Goal: Check status: Check status

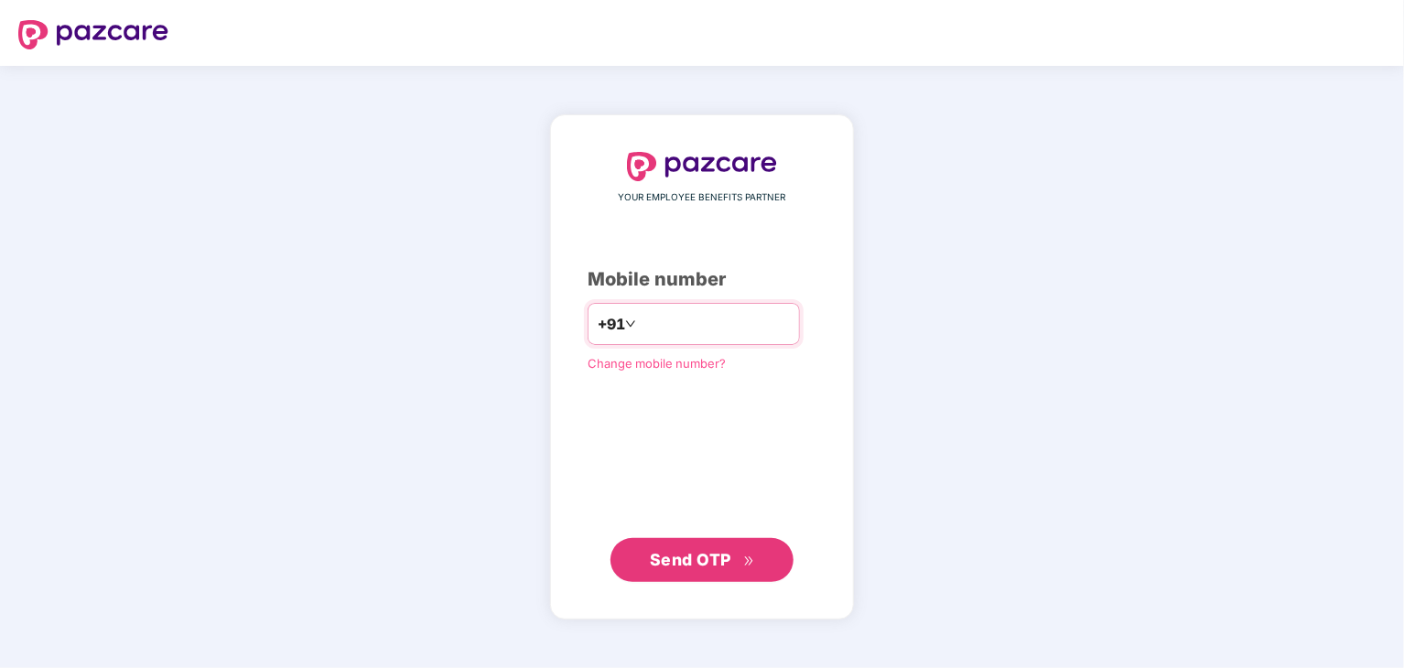
type input "**********"
click at [714, 562] on span "Send OTP" at bounding box center [690, 558] width 81 height 19
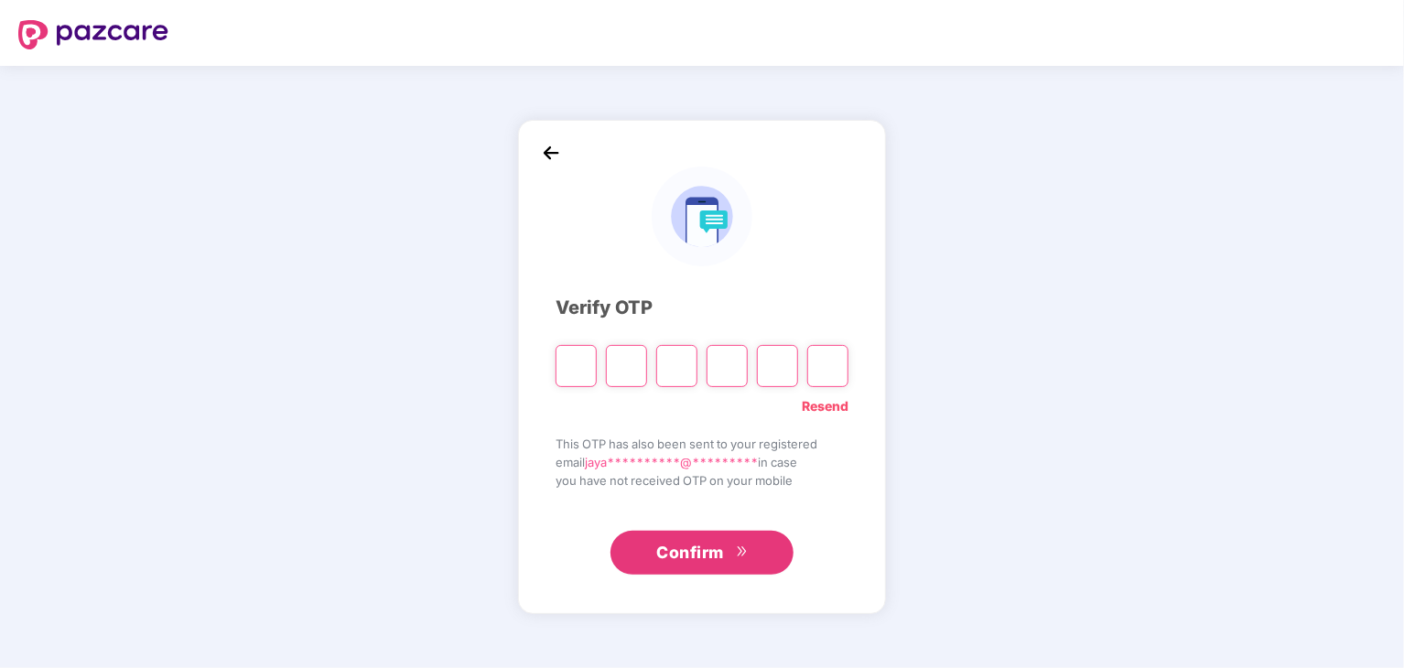
type input "*"
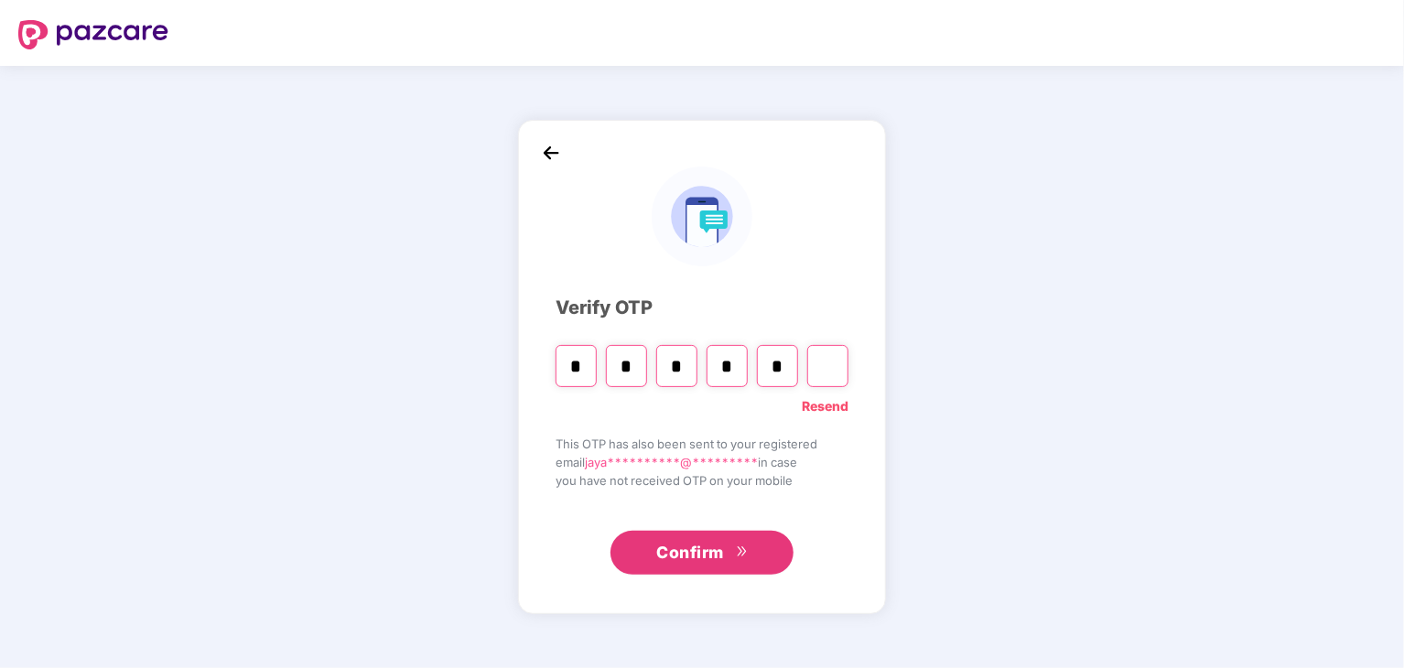
type input "*"
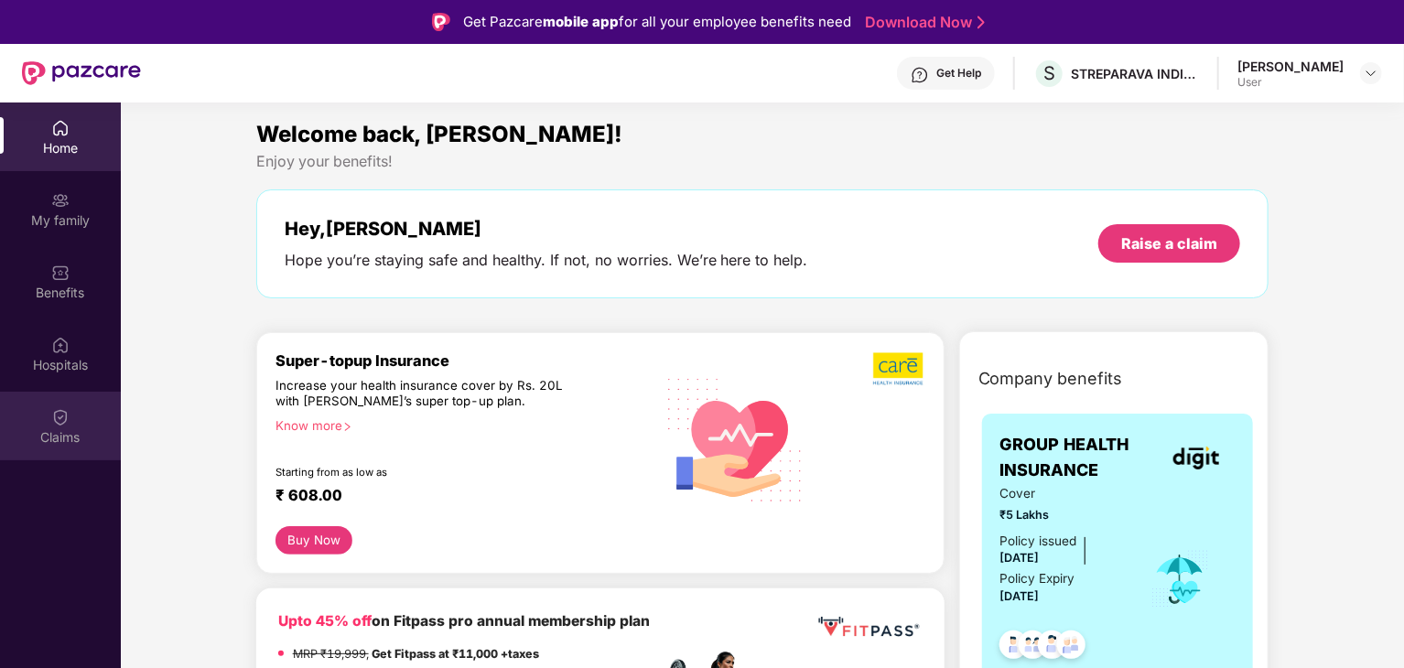
click at [59, 433] on div "Claims" at bounding box center [60, 437] width 121 height 18
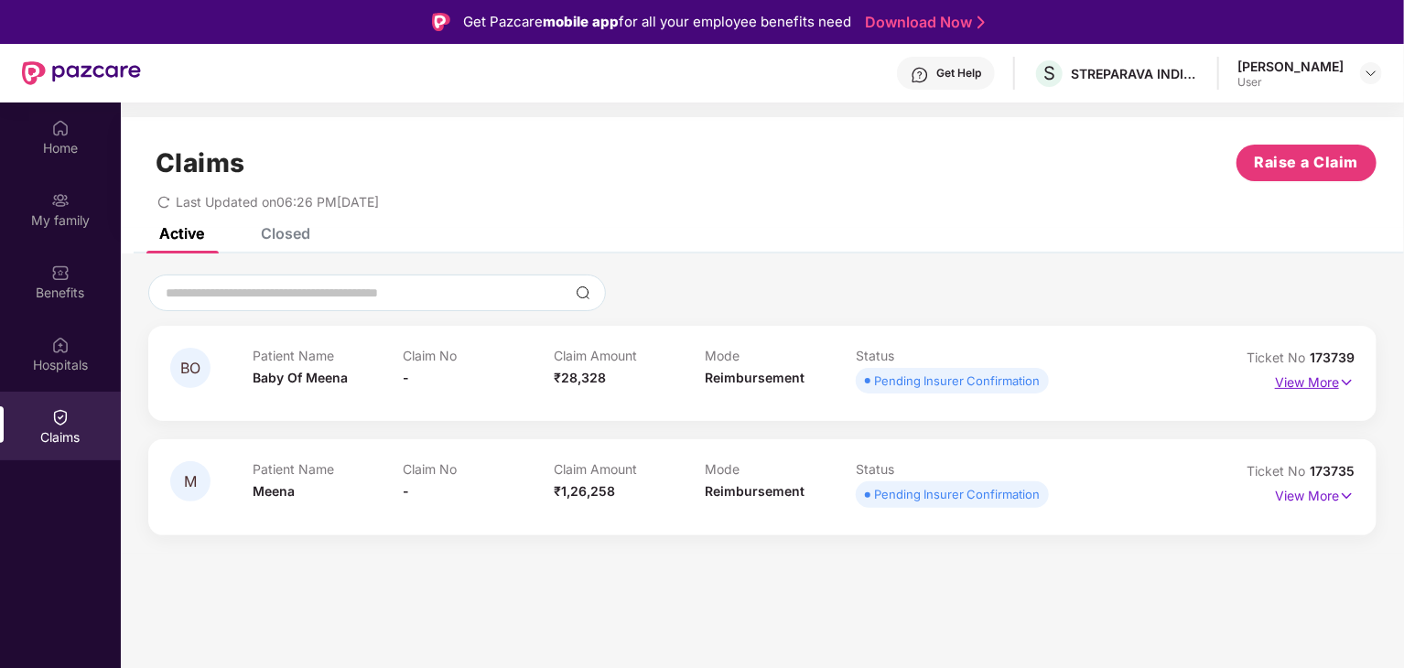
click at [1314, 381] on p "View More" at bounding box center [1315, 380] width 80 height 25
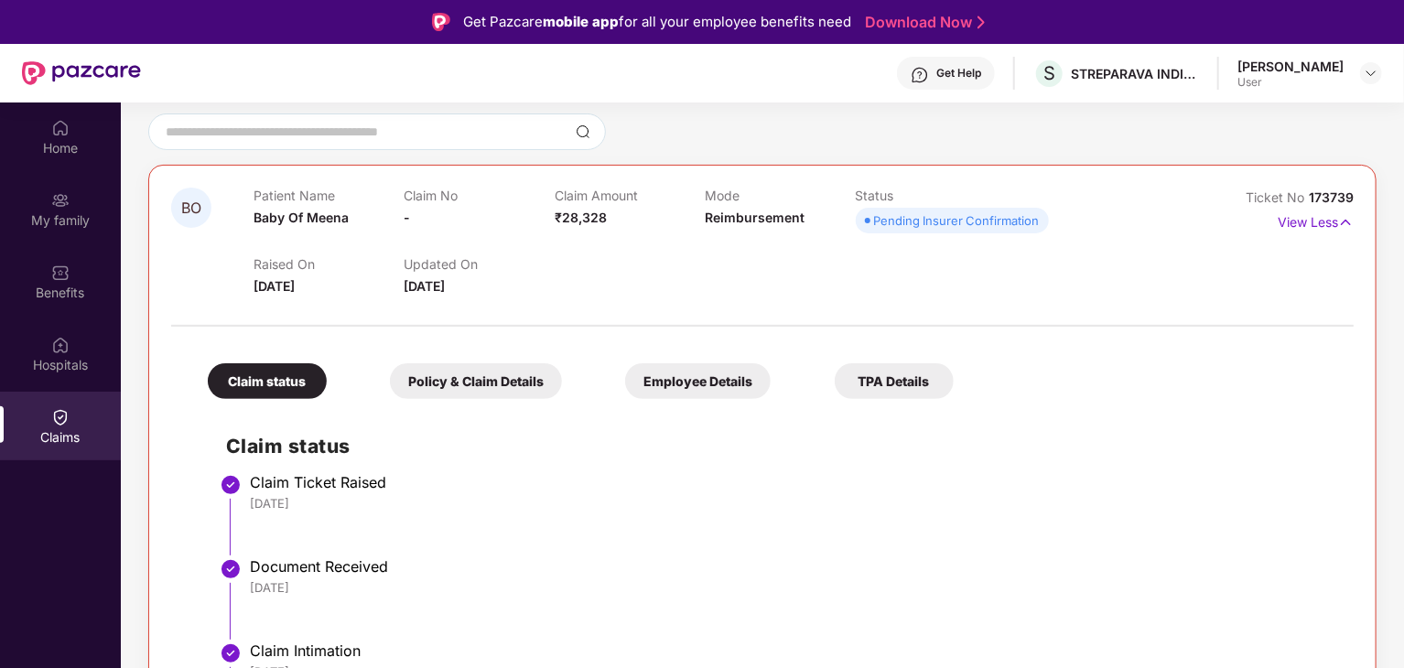
scroll to position [138, 0]
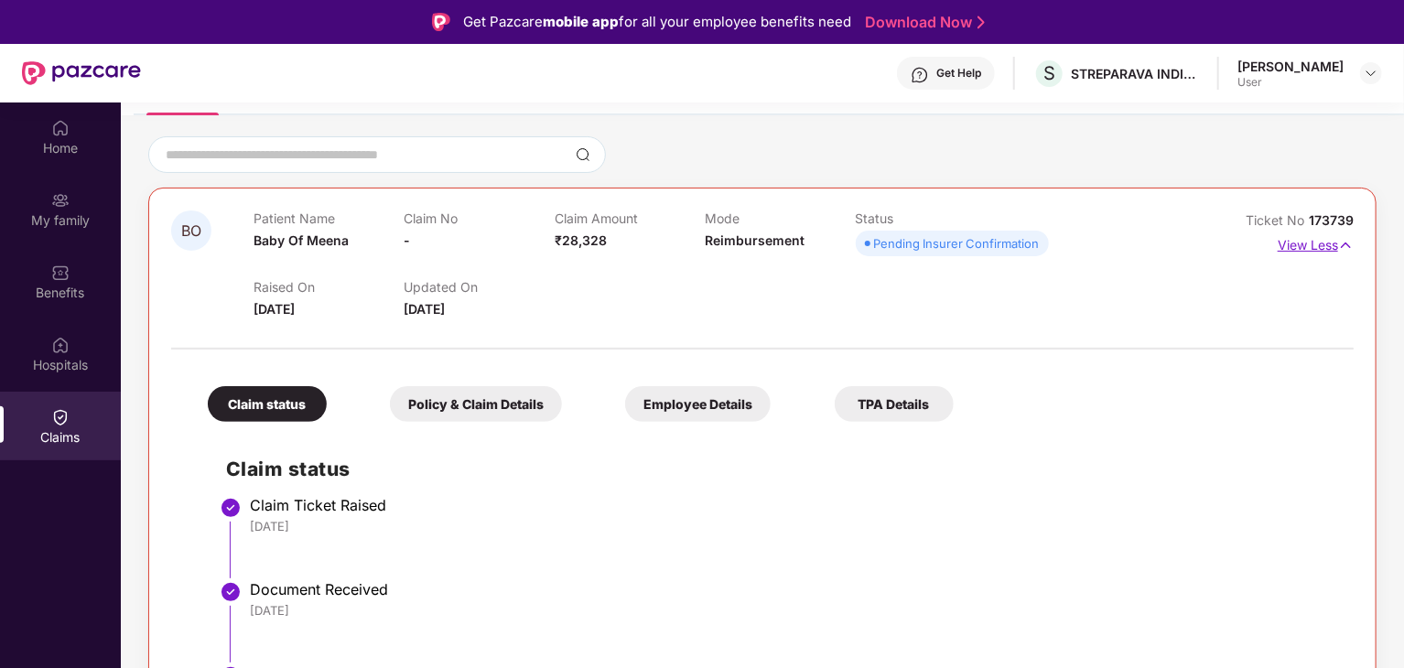
click at [1338, 241] on img at bounding box center [1346, 245] width 16 height 20
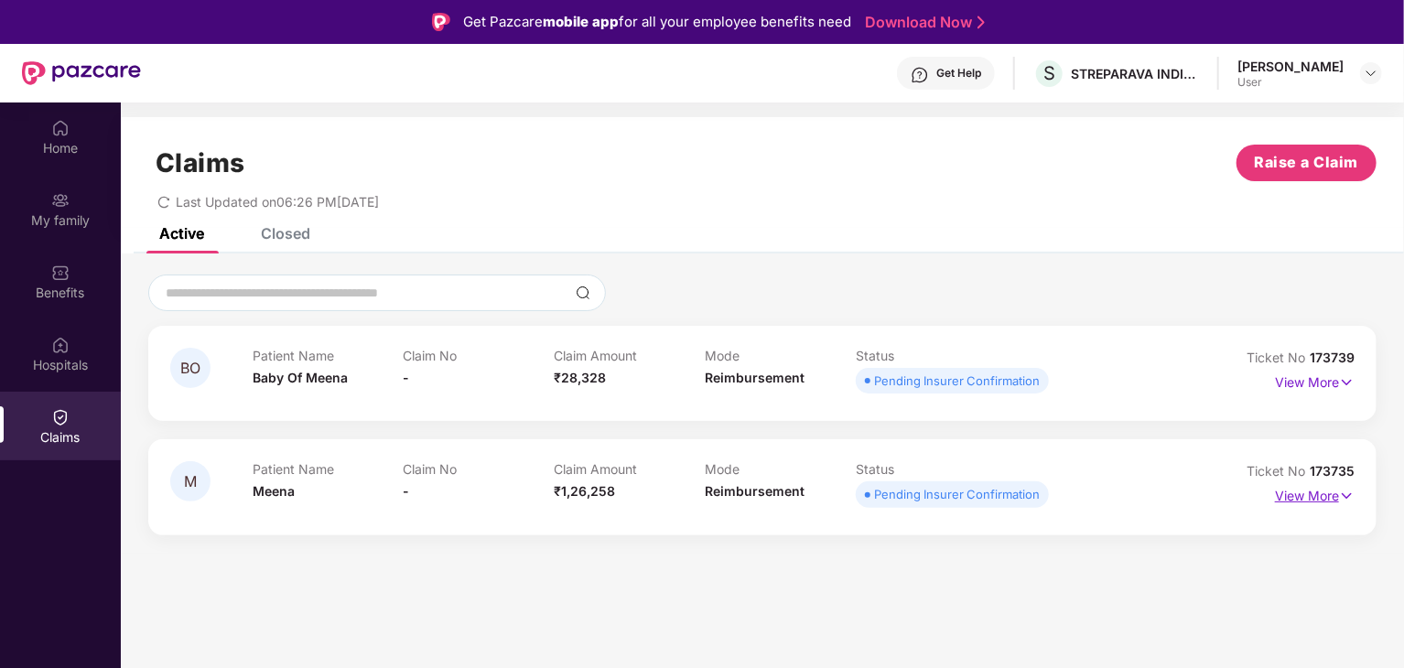
click at [1338, 488] on p "View More" at bounding box center [1315, 493] width 80 height 25
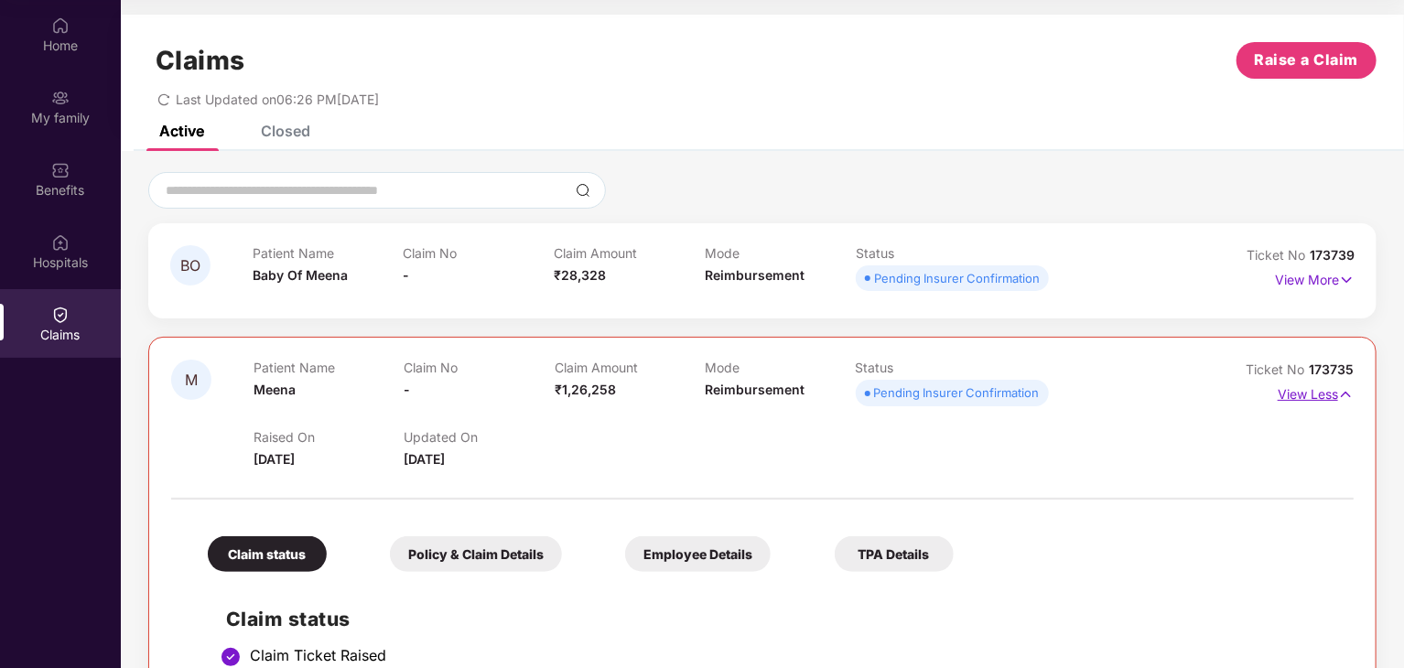
click at [1335, 391] on p "View Less" at bounding box center [1316, 392] width 76 height 25
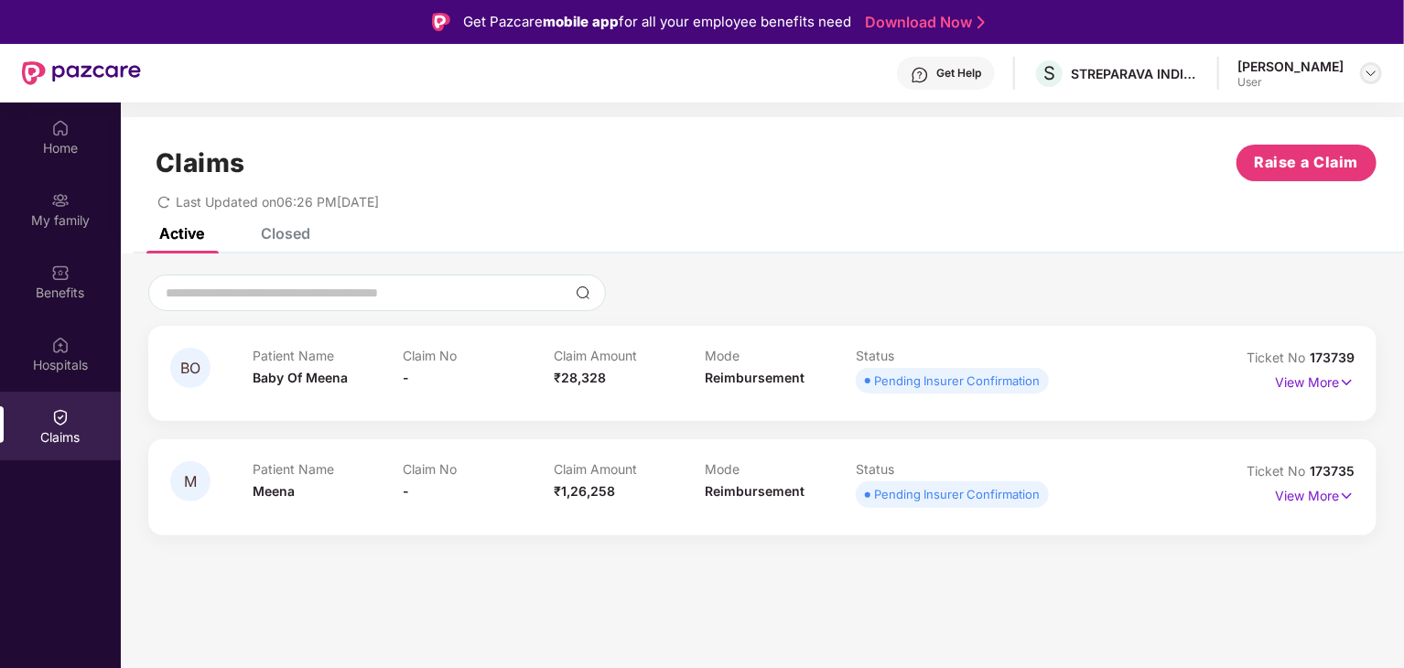
click at [1377, 69] on img at bounding box center [1371, 73] width 15 height 15
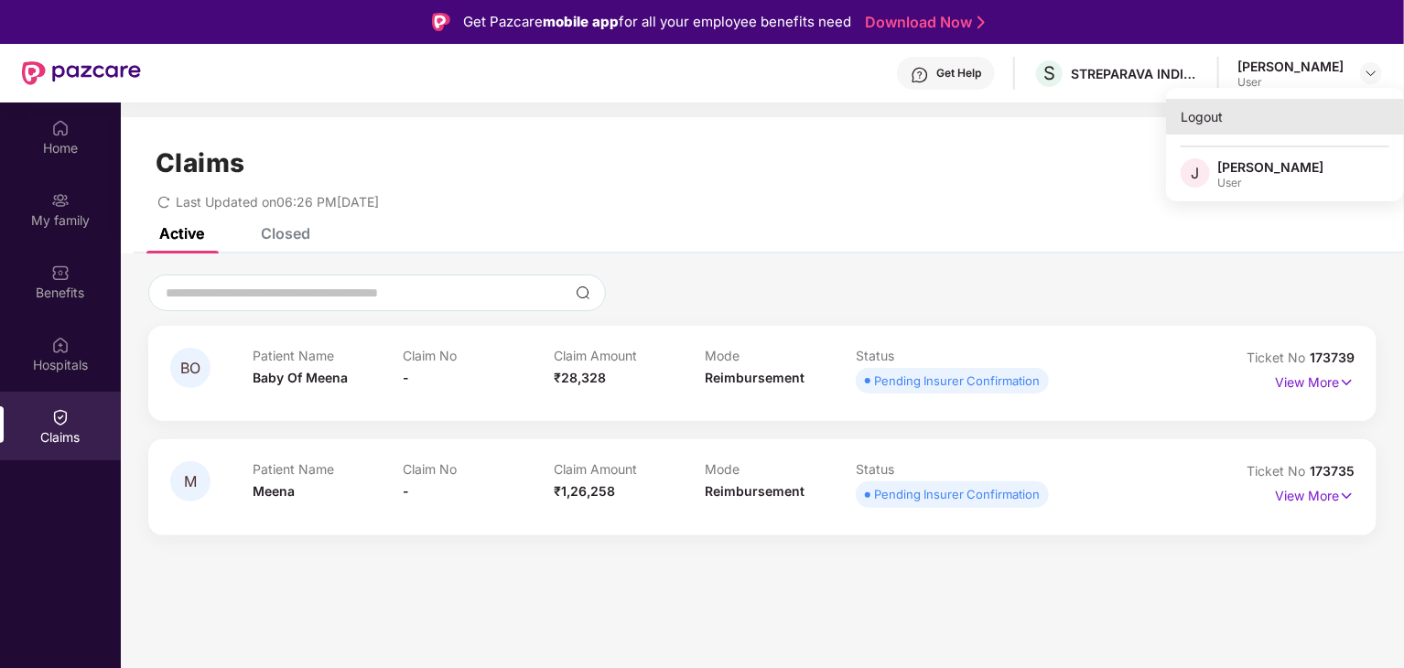
click at [1220, 119] on div "Logout" at bounding box center [1285, 117] width 238 height 36
